Goal: Transaction & Acquisition: Download file/media

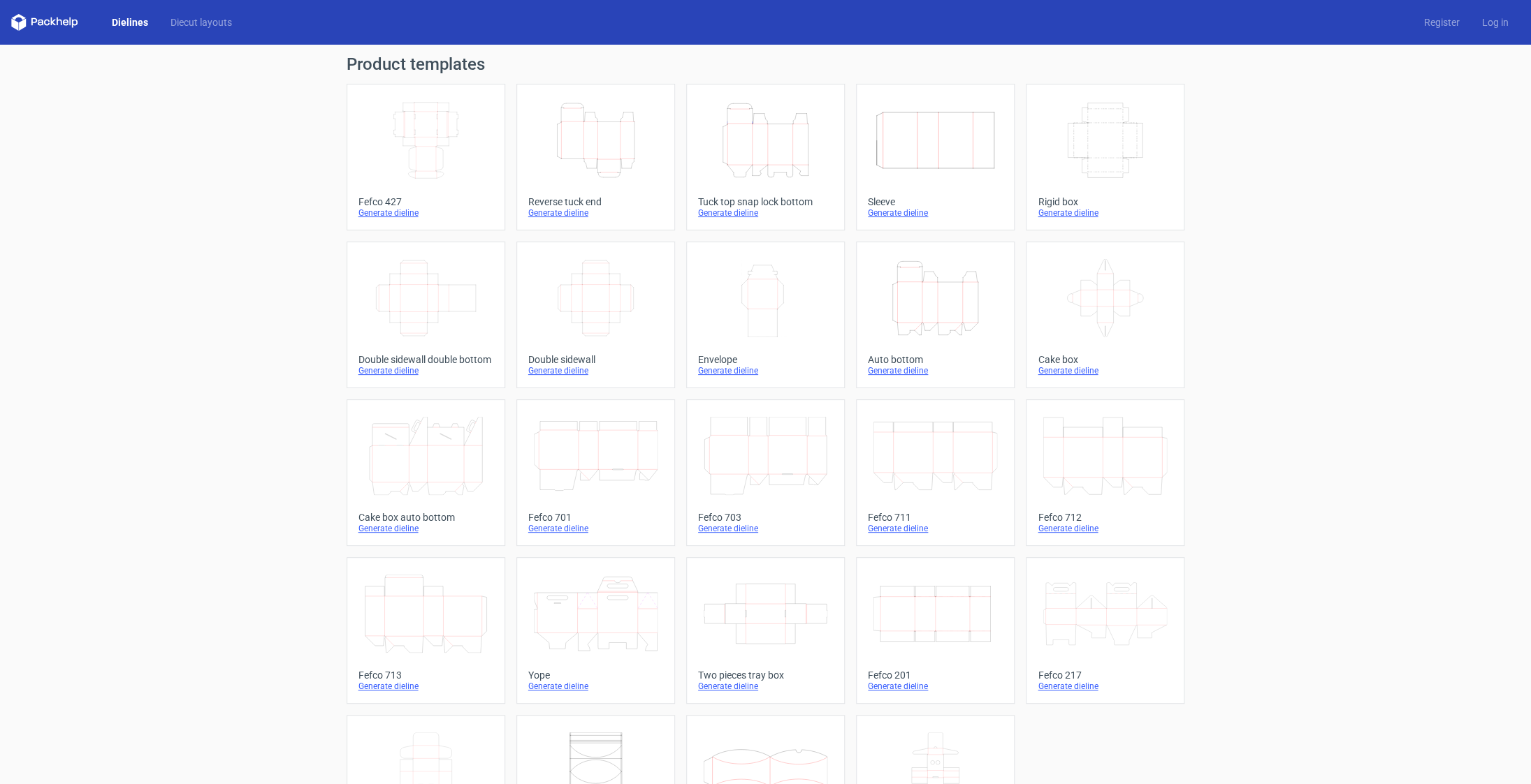
click at [597, 107] on icon "Height Depth Width" at bounding box center [596, 140] width 123 height 79
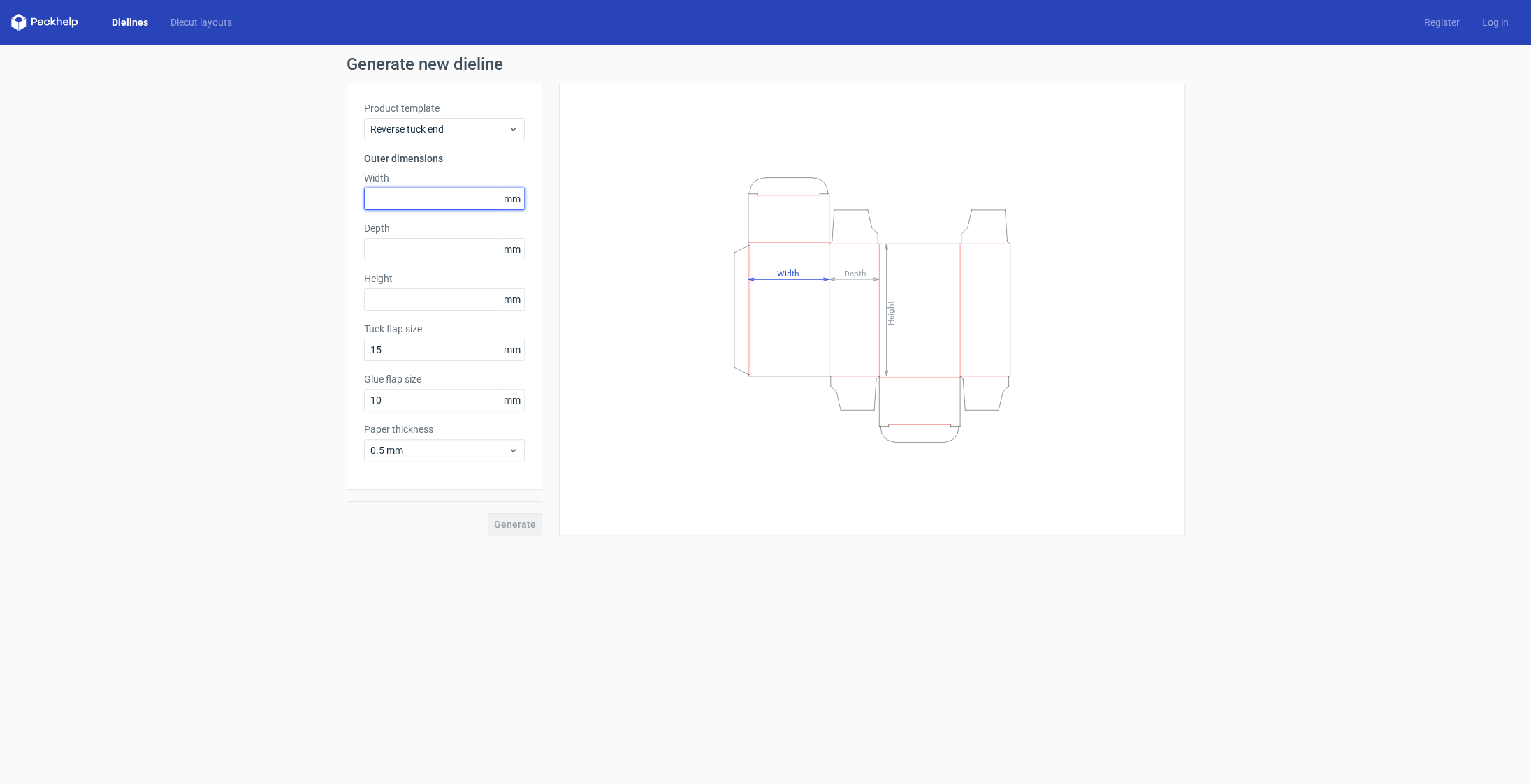
click at [394, 195] on input "text" at bounding box center [444, 198] width 161 height 22
type input "100"
click at [392, 250] on input "text" at bounding box center [444, 249] width 161 height 22
type input "40"
click at [412, 305] on input "text" at bounding box center [444, 299] width 161 height 22
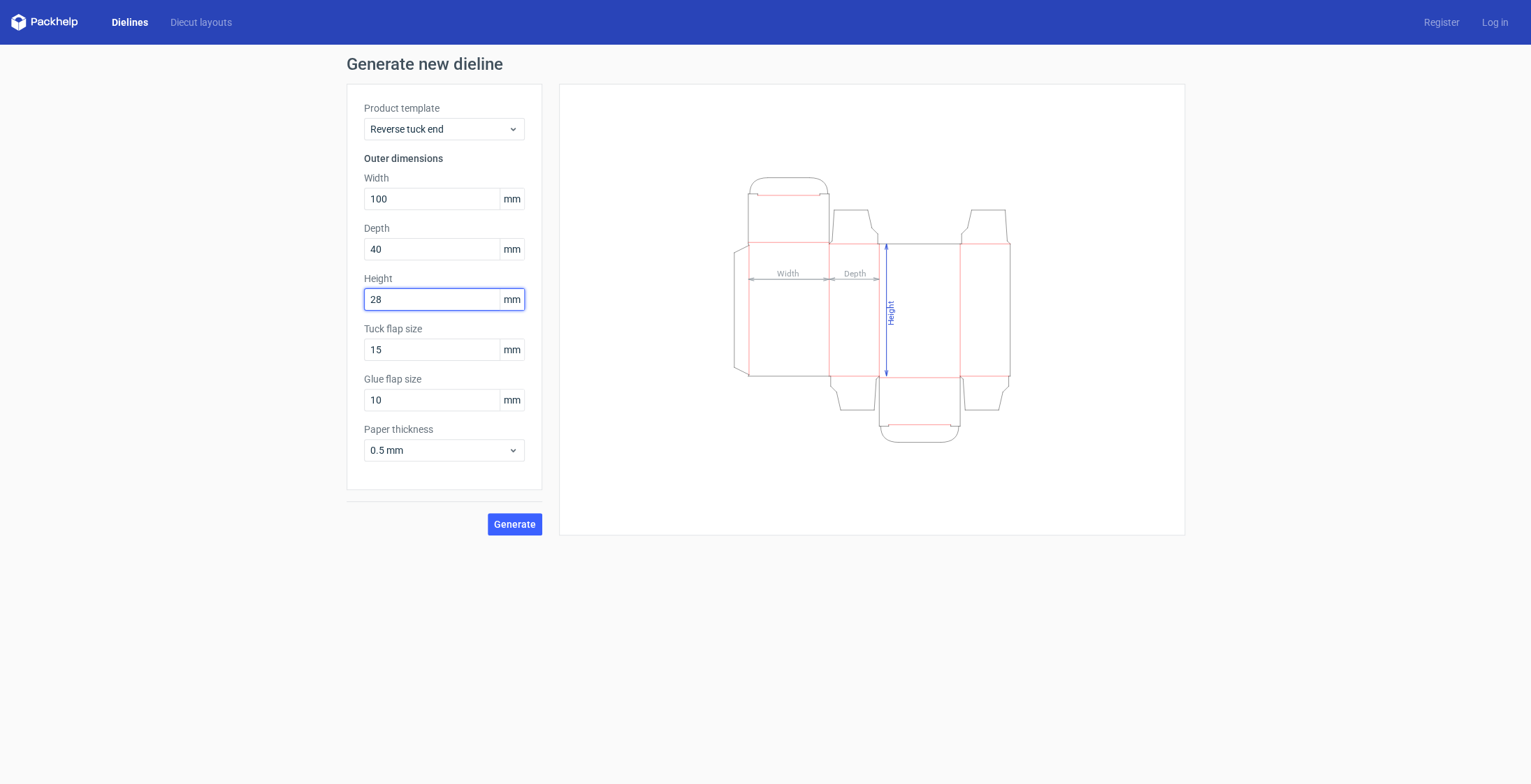
type input "280"
click at [487, 513] on button "Generate" at bounding box center [514, 524] width 55 height 22
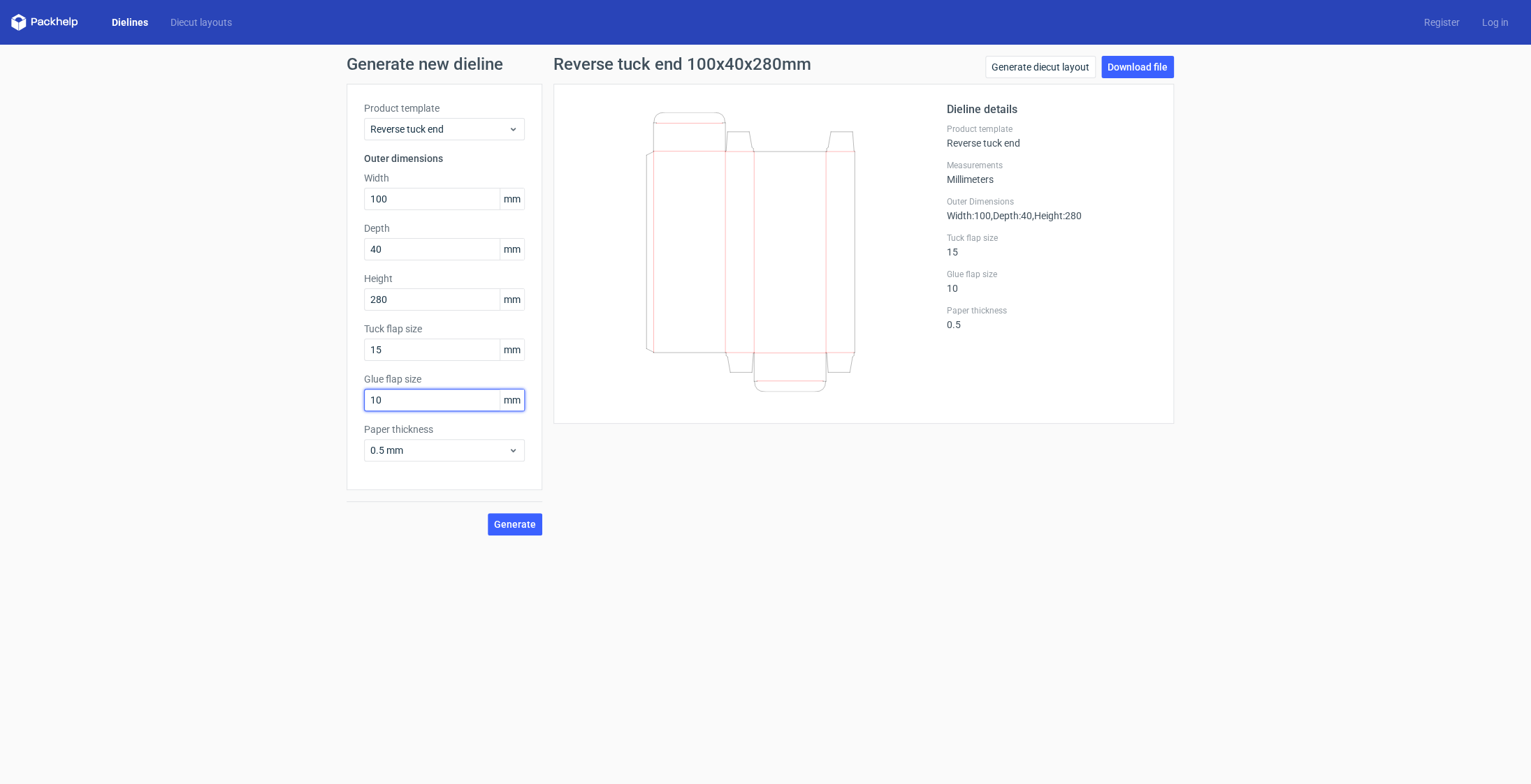
click at [377, 403] on input "10" at bounding box center [444, 400] width 161 height 22
type input "15"
click at [476, 452] on span "0.5 mm" at bounding box center [439, 451] width 138 height 14
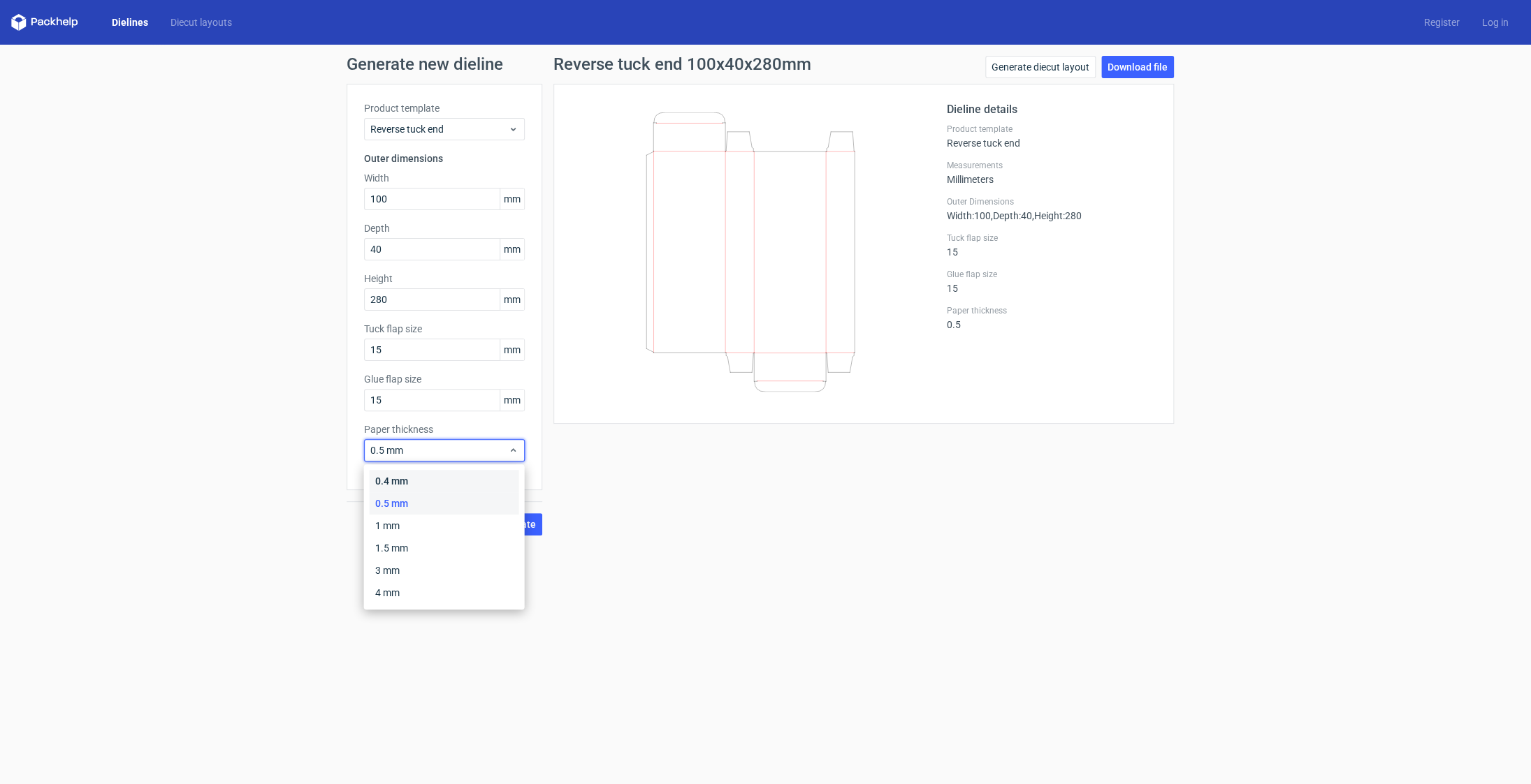
drag, startPoint x: 467, startPoint y: 477, endPoint x: 474, endPoint y: 485, distance: 10.6
click at [468, 478] on div "0.4 mm" at bounding box center [444, 481] width 149 height 22
click at [512, 522] on span "Generate" at bounding box center [514, 524] width 42 height 10
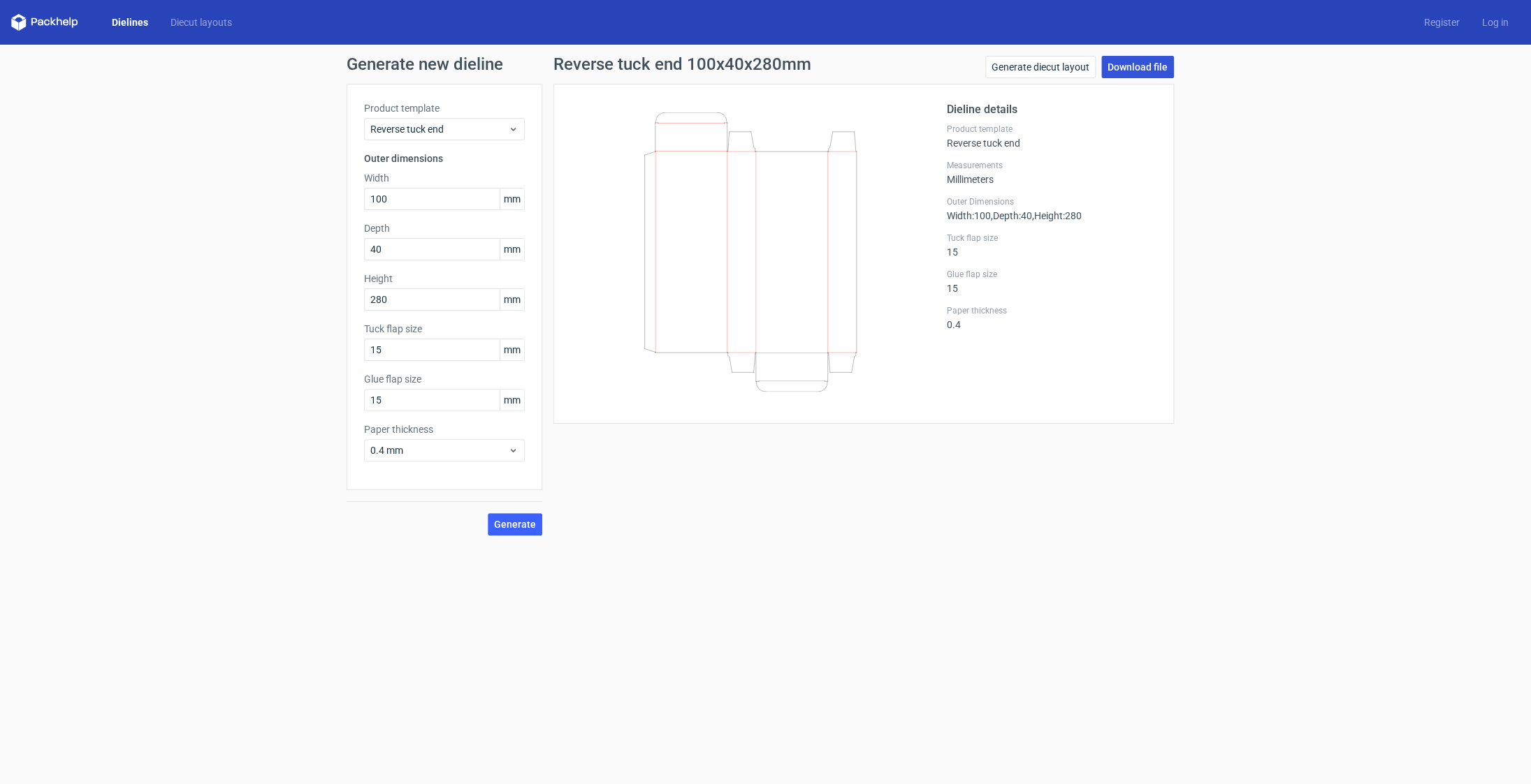
click at [1126, 65] on link "Download file" at bounding box center [1137, 67] width 72 height 22
